Goal: Transaction & Acquisition: Purchase product/service

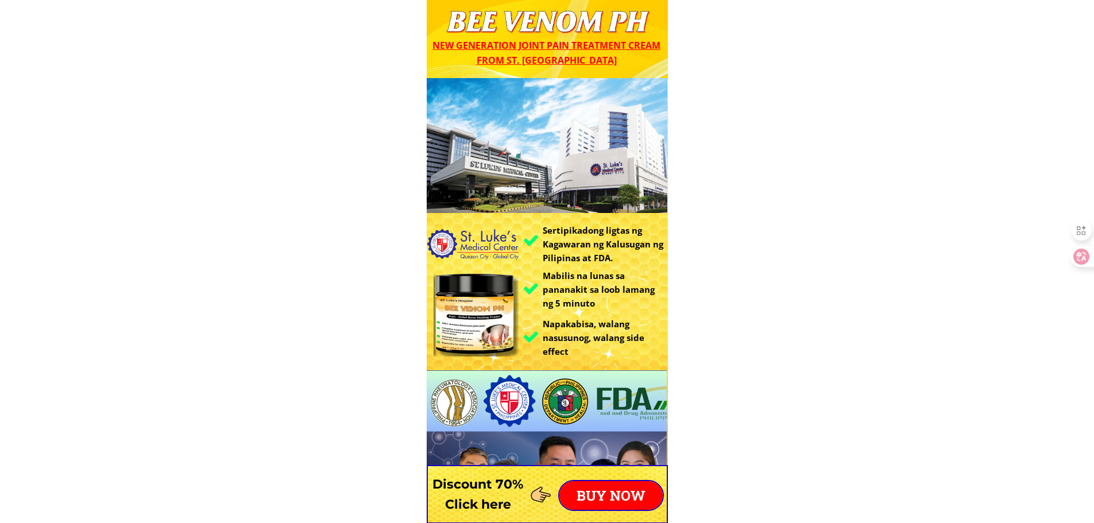
click at [612, 507] on p "BUY NOW" at bounding box center [610, 495] width 103 height 29
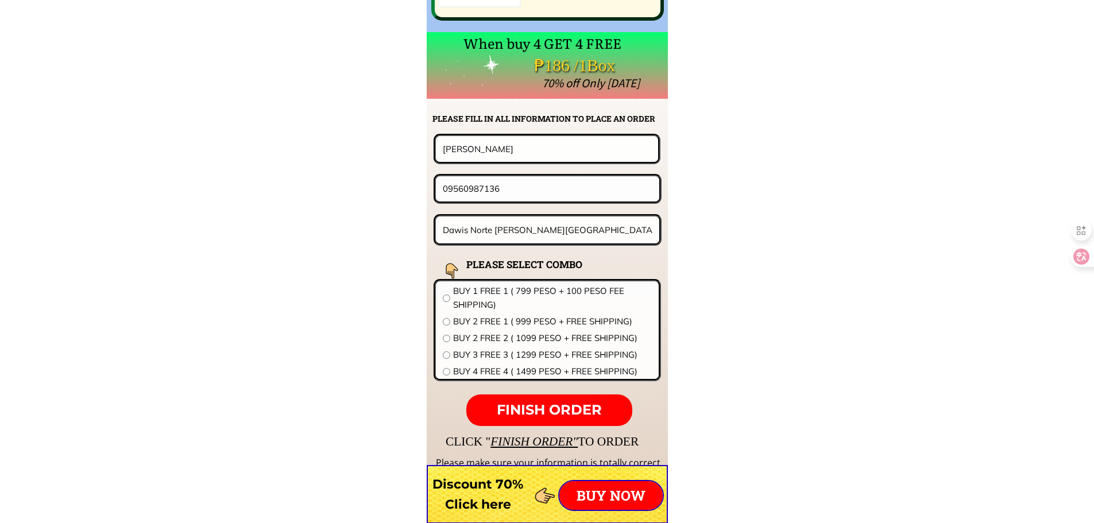
scroll to position [9013, 0]
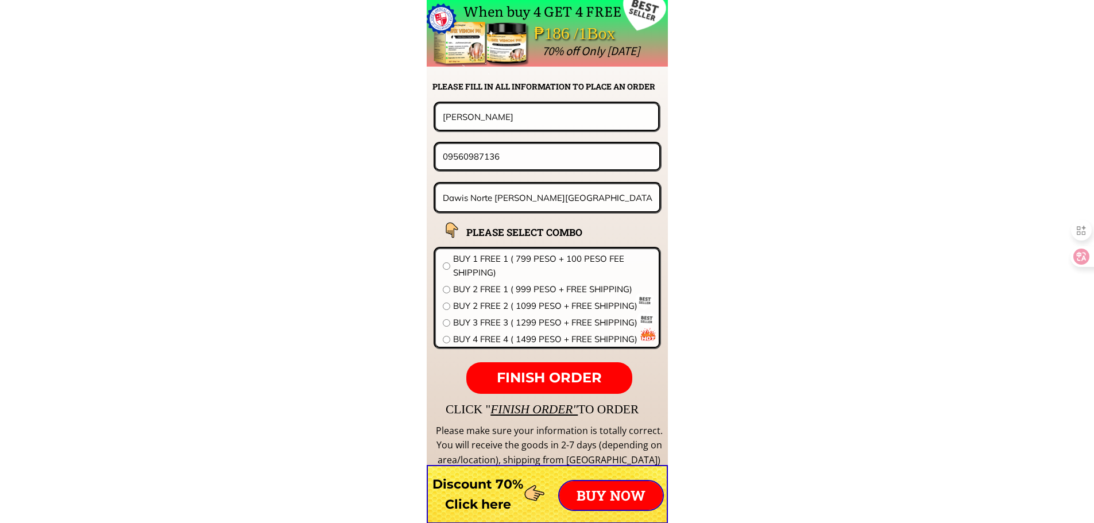
drag, startPoint x: 528, startPoint y: 112, endPoint x: 160, endPoint y: 95, distance: 368.6
paste input "baby [PERSON_NAME]"
type input "baby [PERSON_NAME]"
drag, startPoint x: 395, startPoint y: 151, endPoint x: 373, endPoint y: 148, distance: 21.9
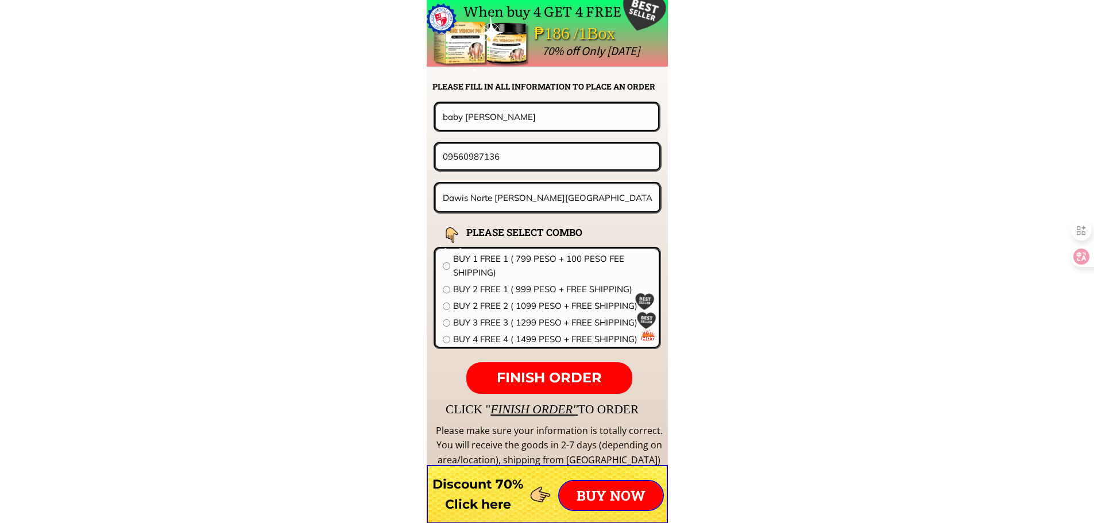
paste input "7024928"
type input "09567024928"
click at [535, 260] on span "BUY 1 FREE 1 ( 799 PESO + 100 PESO FEE SHIPPING)" at bounding box center [552, 266] width 199 height 28
radio input "true"
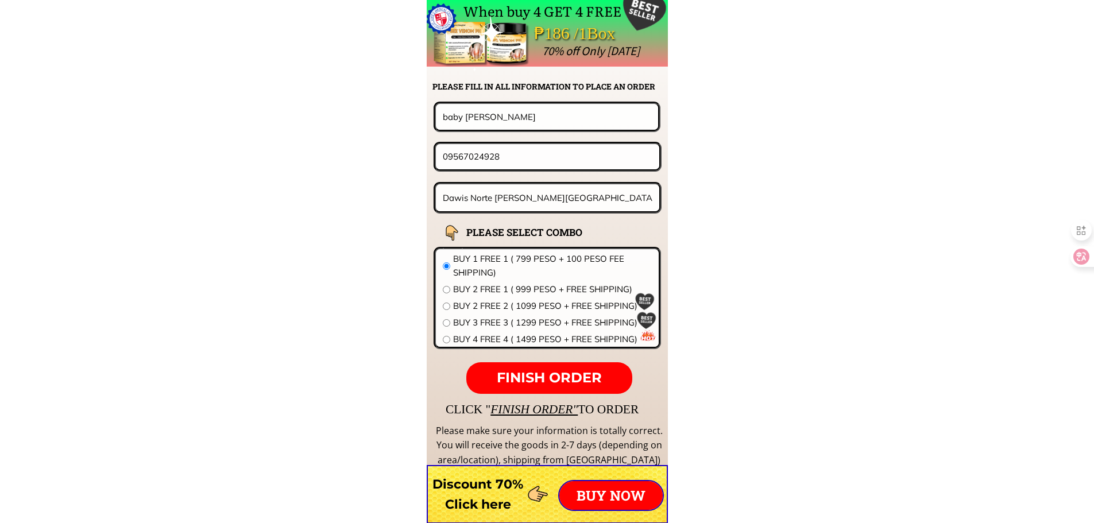
drag, startPoint x: 572, startPoint y: 206, endPoint x: 256, endPoint y: 180, distance: 317.6
paste input "30cessna st.concorde village"
type input "#[GEOGRAPHIC_DATA]"
click at [577, 375] on span "FINISH ORDER" at bounding box center [549, 377] width 105 height 17
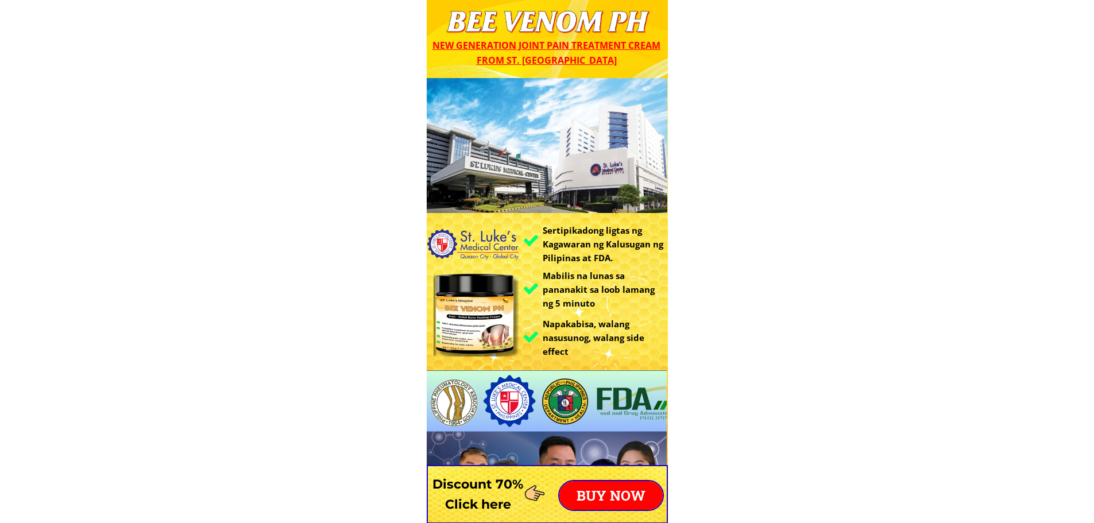
click at [615, 488] on p "BUY NOW" at bounding box center [610, 495] width 103 height 29
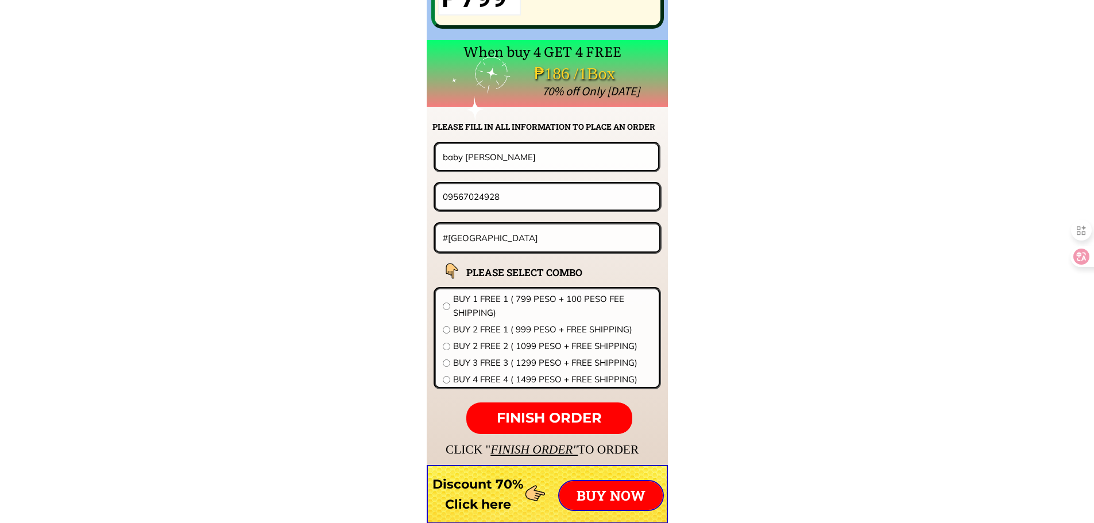
scroll to position [9013, 0]
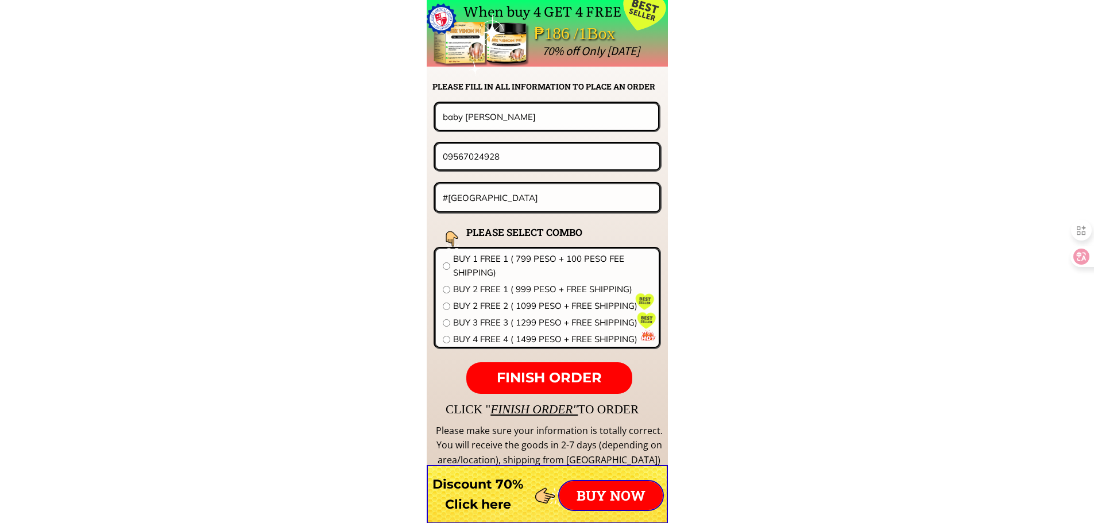
drag, startPoint x: 473, startPoint y: 121, endPoint x: 326, endPoint y: 121, distance: 146.5
paste input "[PERSON_NAME]"
type input "[PERSON_NAME]"
drag, startPoint x: 530, startPoint y: 152, endPoint x: 326, endPoint y: 155, distance: 204.5
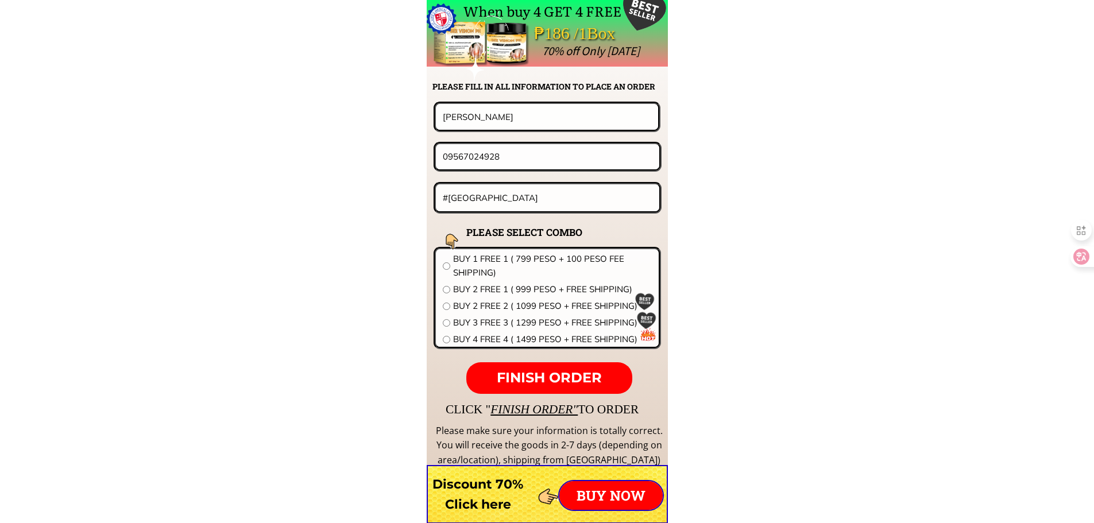
paste input "639319603157"
drag, startPoint x: 454, startPoint y: 153, endPoint x: 344, endPoint y: 148, distance: 110.4
type input "09319603157"
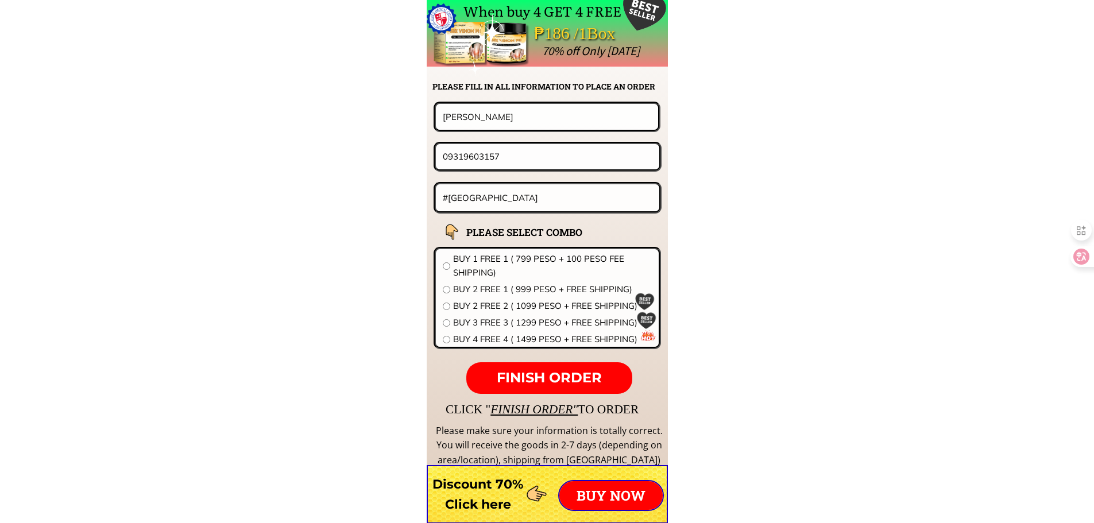
click at [554, 200] on input "#[GEOGRAPHIC_DATA]" at bounding box center [548, 197] width 216 height 27
paste input "Laesan [PERSON_NAME] oriental mindoro"
type input "Laesan [PERSON_NAME] oriental mindoro"
click at [538, 263] on span "BUY 1 FREE 1 ( 799 PESO + 100 PESO FEE SHIPPING)" at bounding box center [552, 266] width 199 height 28
radio input "true"
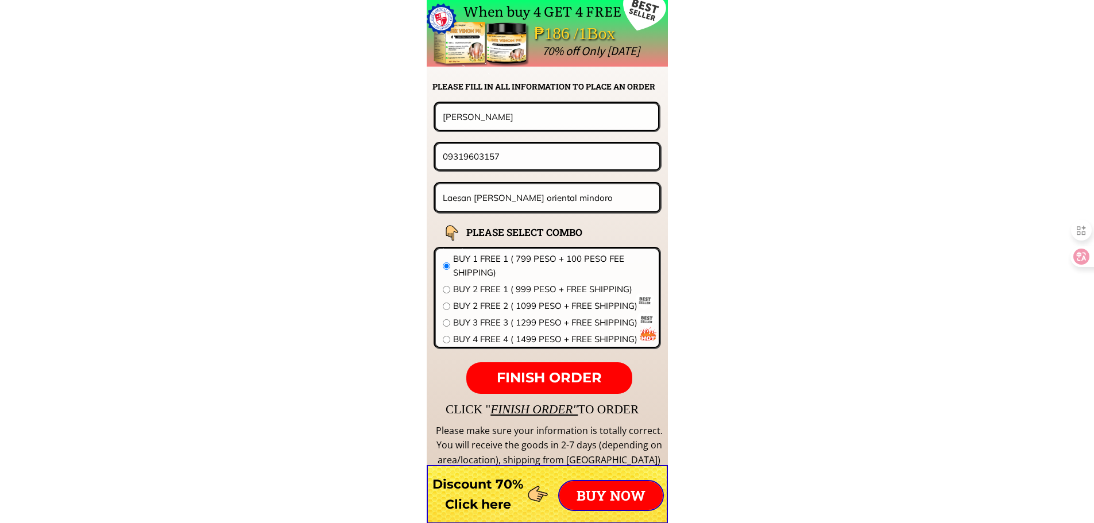
click at [586, 379] on span "FINISH ORDER" at bounding box center [549, 377] width 105 height 17
